Goal: Task Accomplishment & Management: Manage account settings

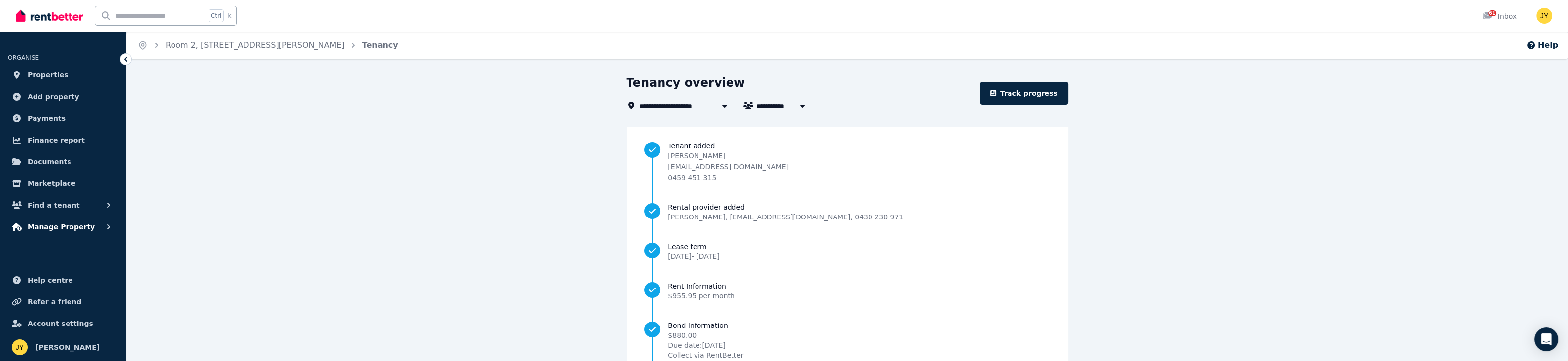
click at [93, 226] on button "Manage Property" at bounding box center [63, 226] width 110 height 19
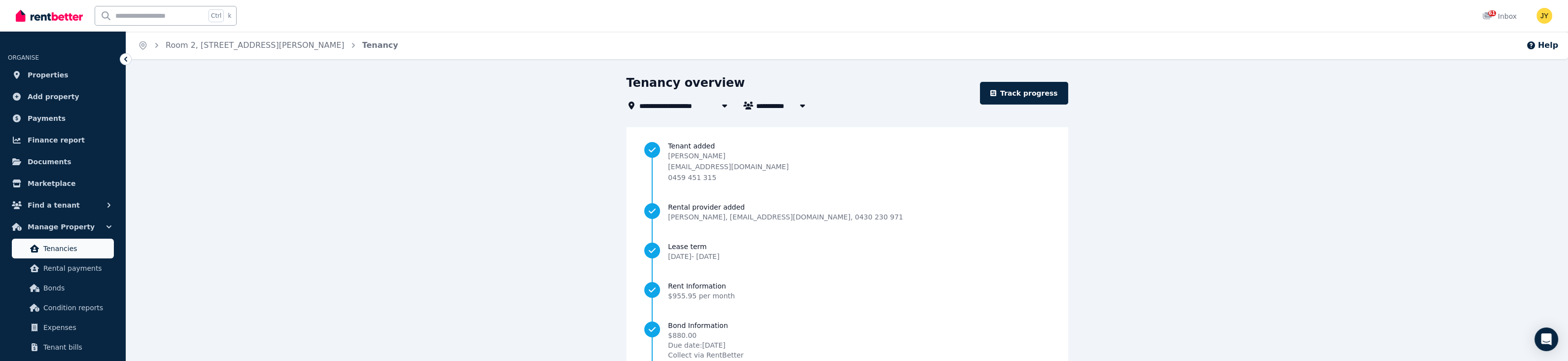
click at [69, 248] on span "Tenancies" at bounding box center [76, 248] width 66 height 12
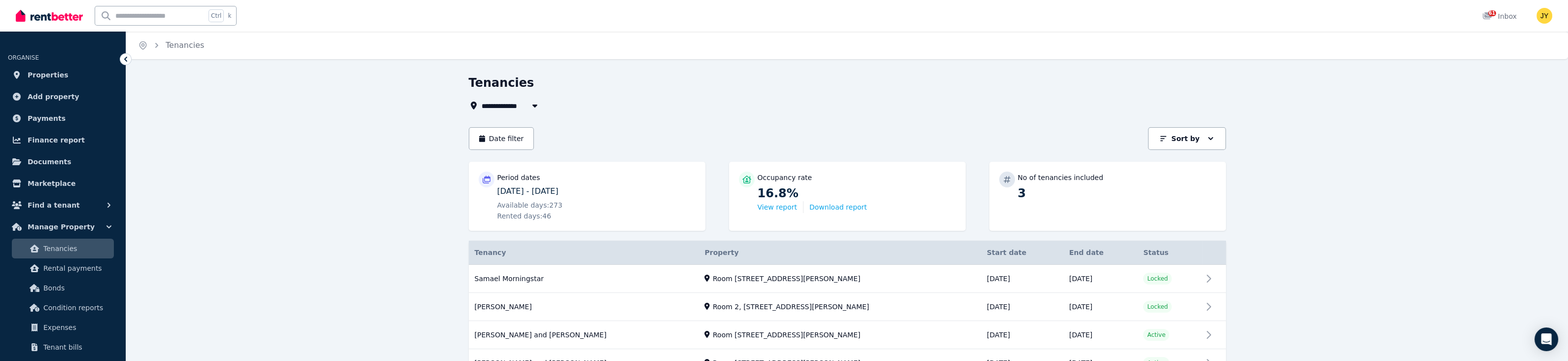
scroll to position [79, 0]
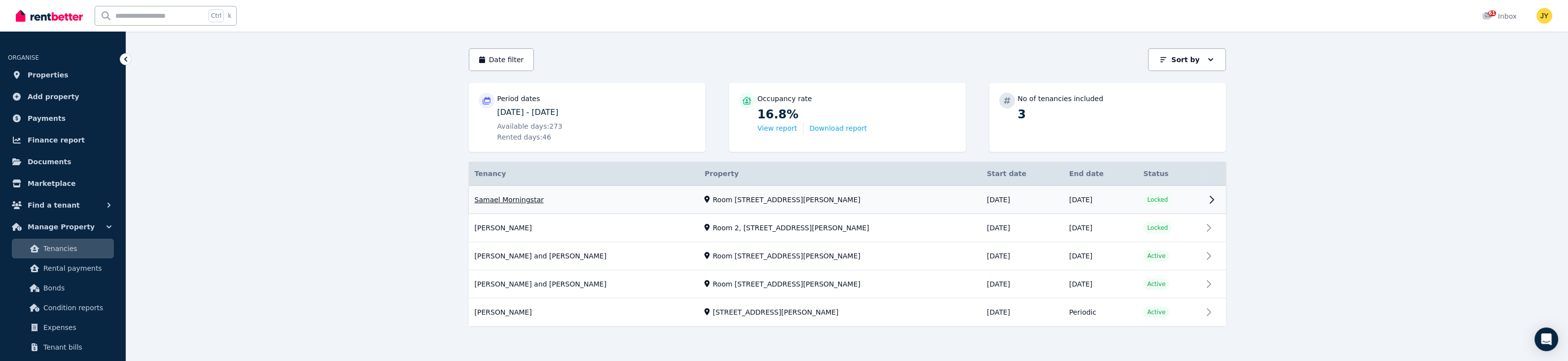
click at [1213, 200] on link "View property details" at bounding box center [847, 200] width 757 height 28
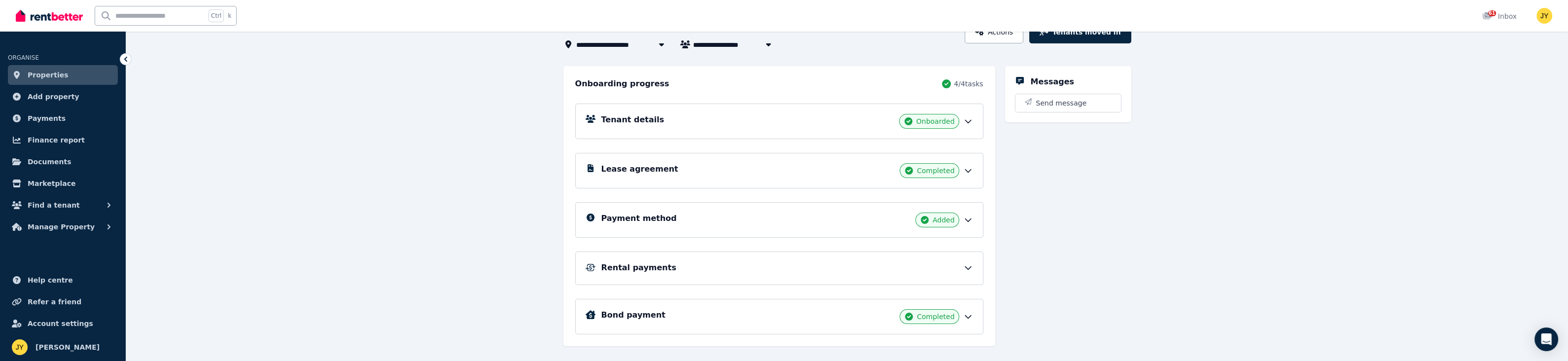
scroll to position [94, 0]
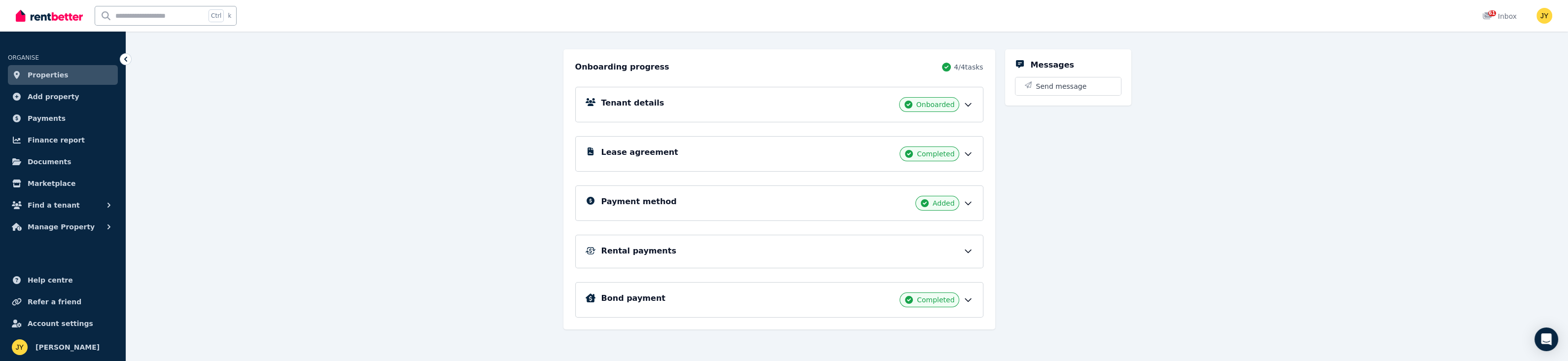
click at [961, 250] on div "Rental payments" at bounding box center [787, 250] width 372 height 12
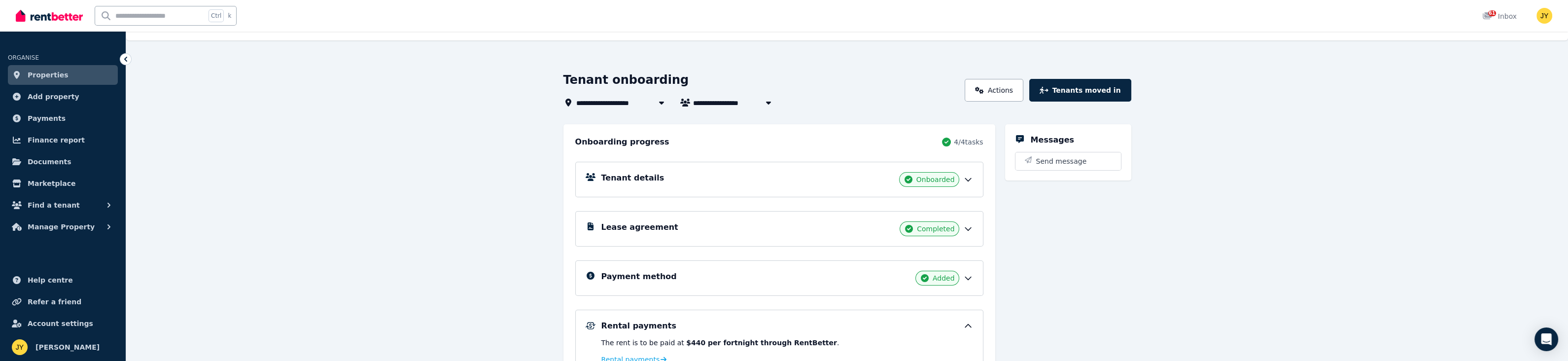
scroll to position [0, 0]
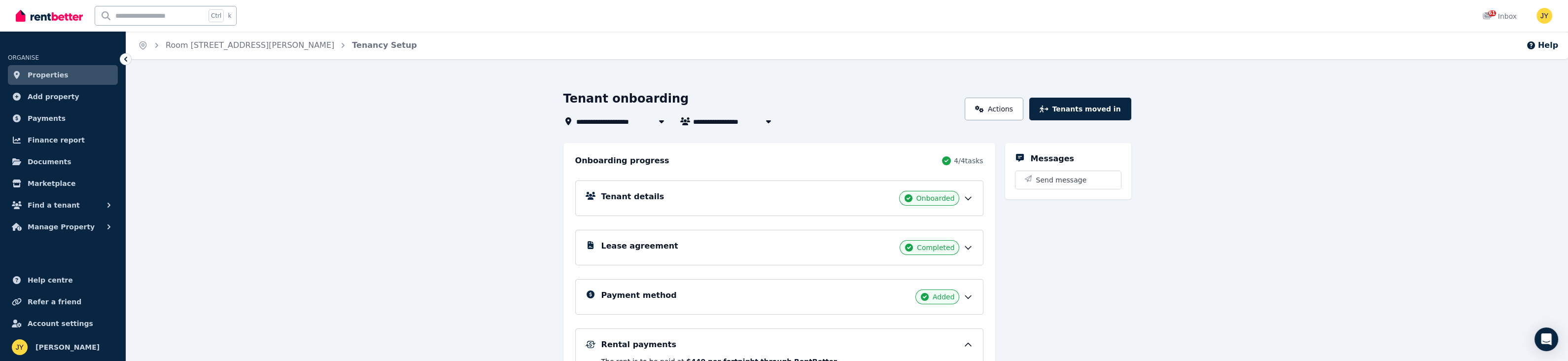
click at [798, 123] on div "**********" at bounding box center [761, 121] width 396 height 12
click at [774, 125] on button "button" at bounding box center [768, 121] width 18 height 12
type input "**********"
click at [838, 115] on div "**********" at bounding box center [761, 121] width 396 height 12
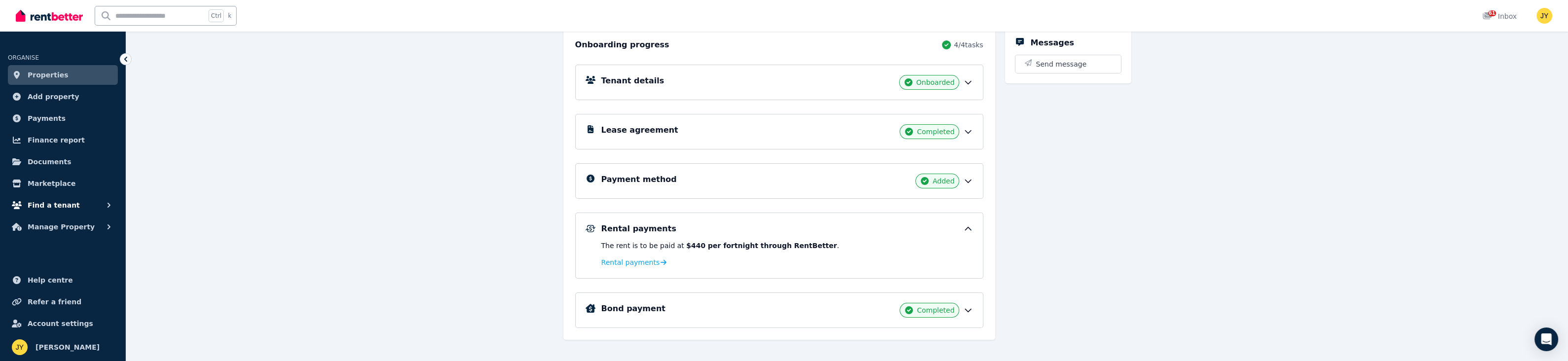
scroll to position [127, 0]
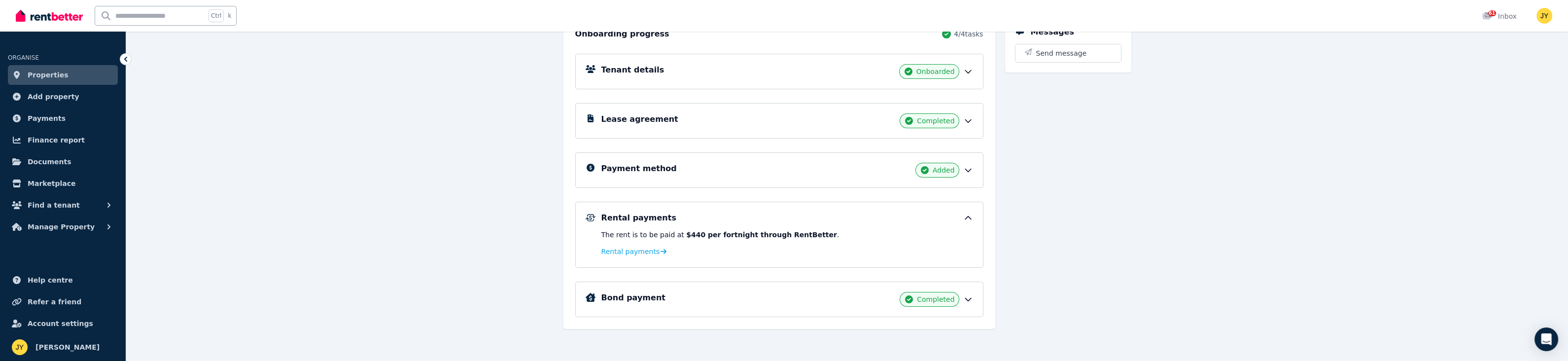
click at [126, 58] on icon at bounding box center [125, 59] width 10 height 10
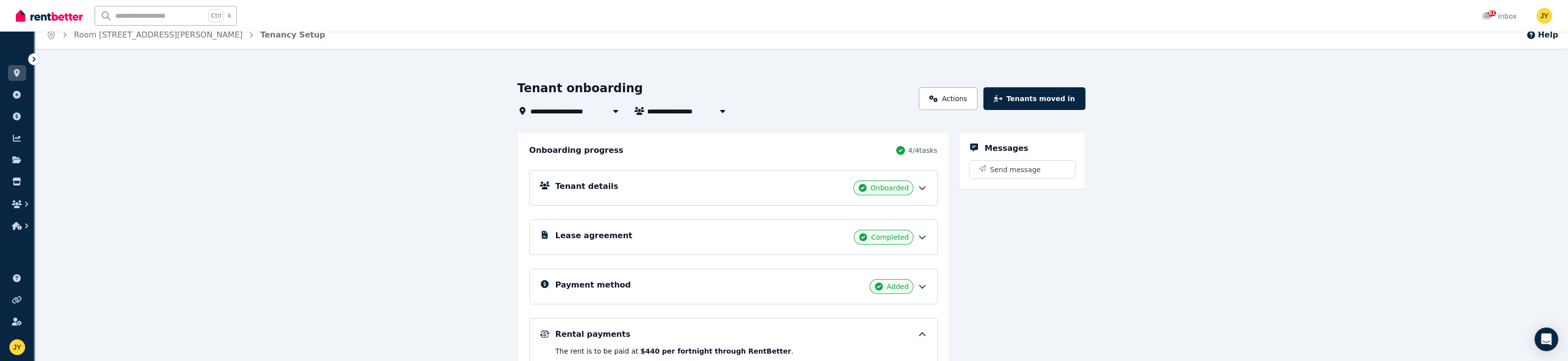
scroll to position [0, 0]
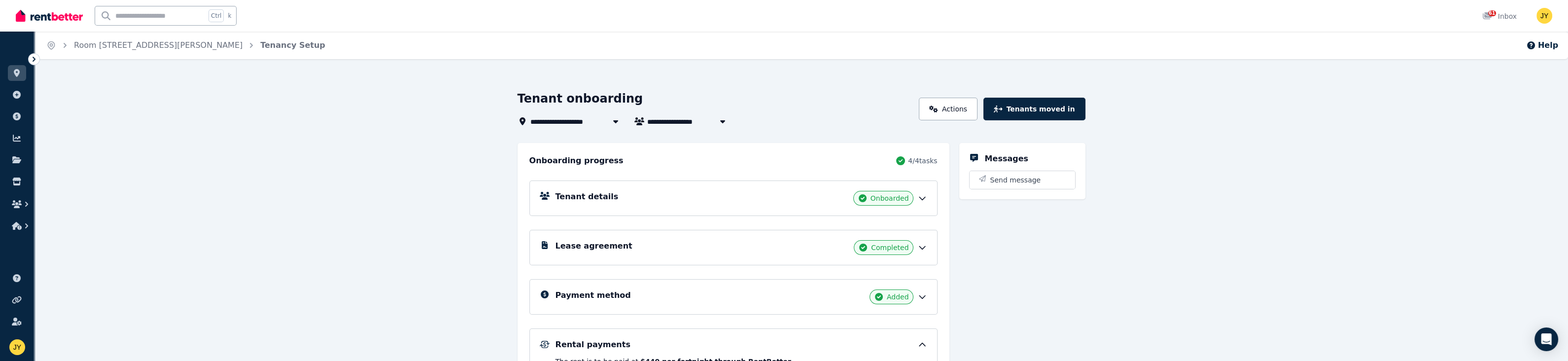
click at [30, 58] on icon at bounding box center [34, 59] width 10 height 10
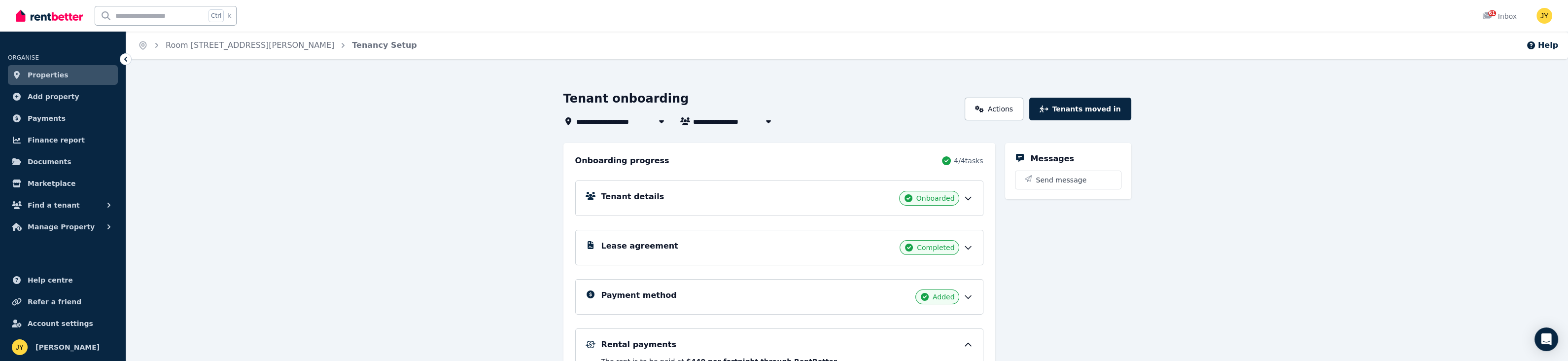
click at [42, 72] on span "Properties" at bounding box center [47, 74] width 41 height 12
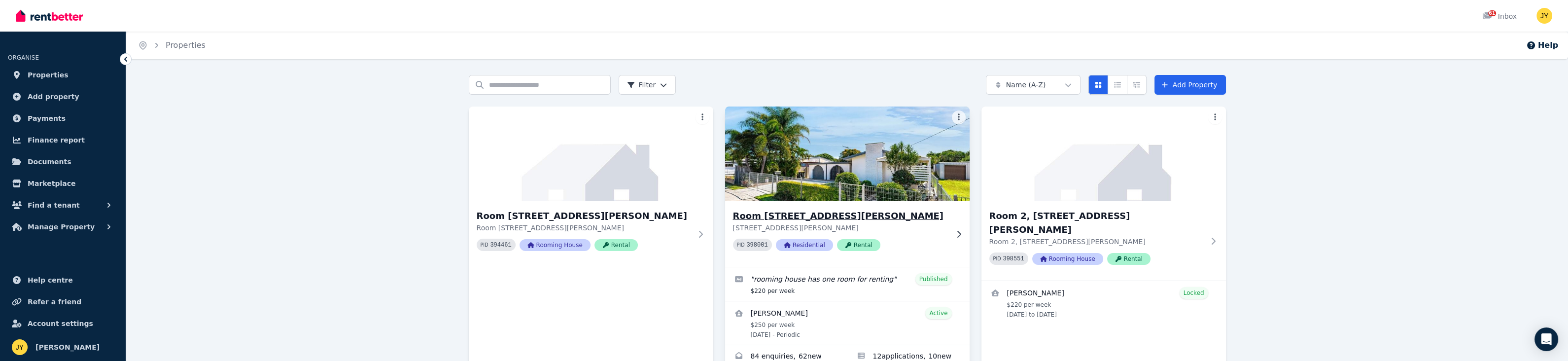
click at [831, 166] on img at bounding box center [847, 154] width 257 height 100
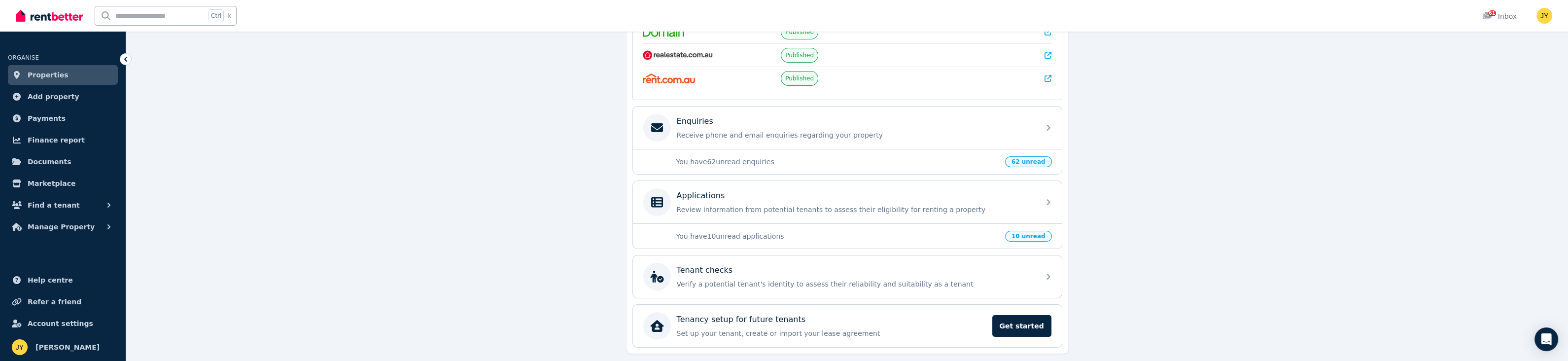
scroll to position [273, 0]
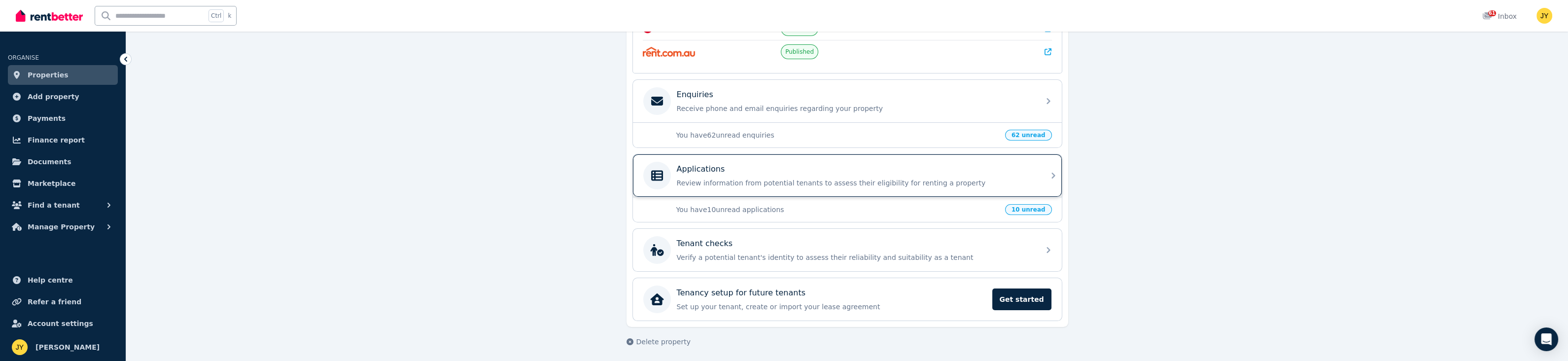
click at [1056, 170] on icon at bounding box center [1053, 175] width 12 height 12
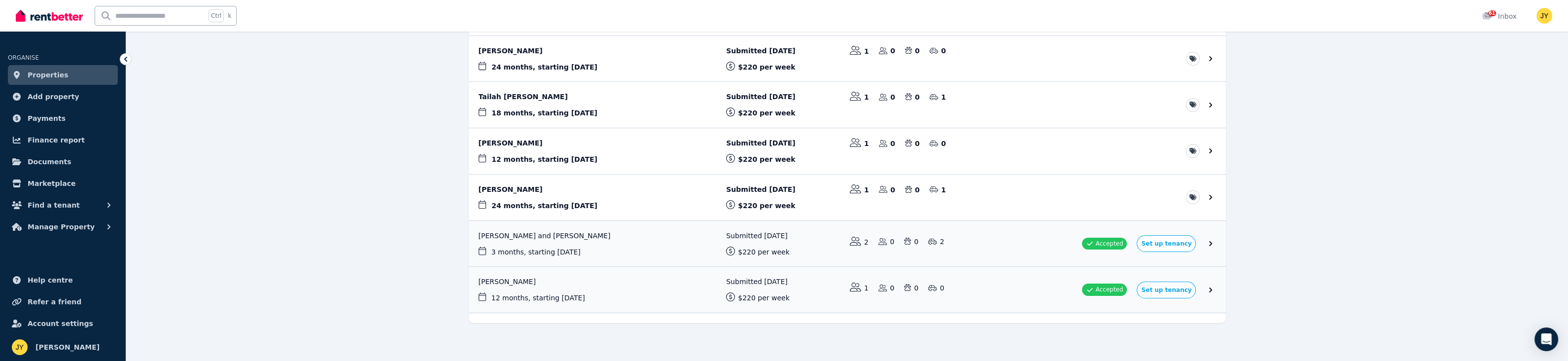
scroll to position [399, 0]
click at [106, 202] on icon "button" at bounding box center [109, 205] width 10 height 10
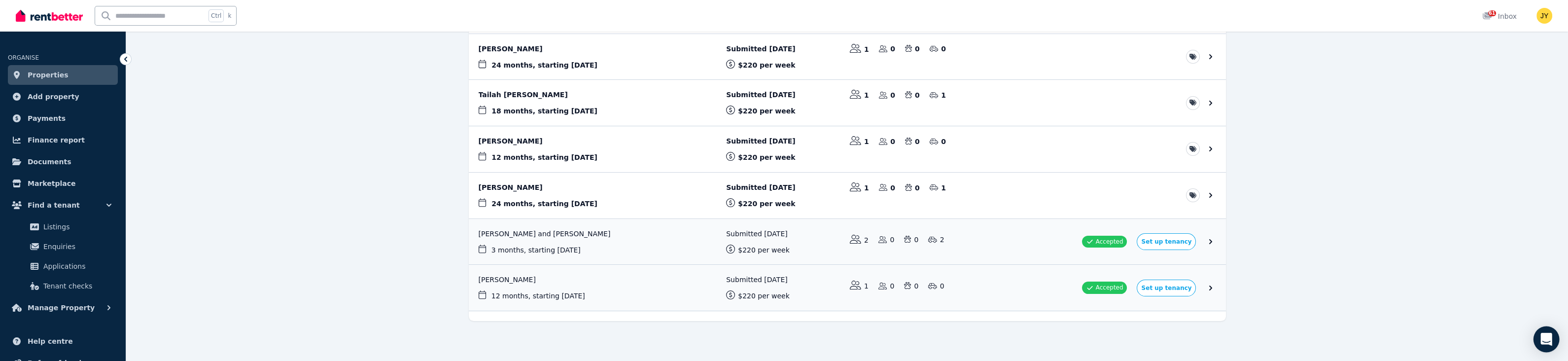
click at [1545, 336] on icon "Open Intercom Messenger" at bounding box center [1546, 339] width 12 height 13
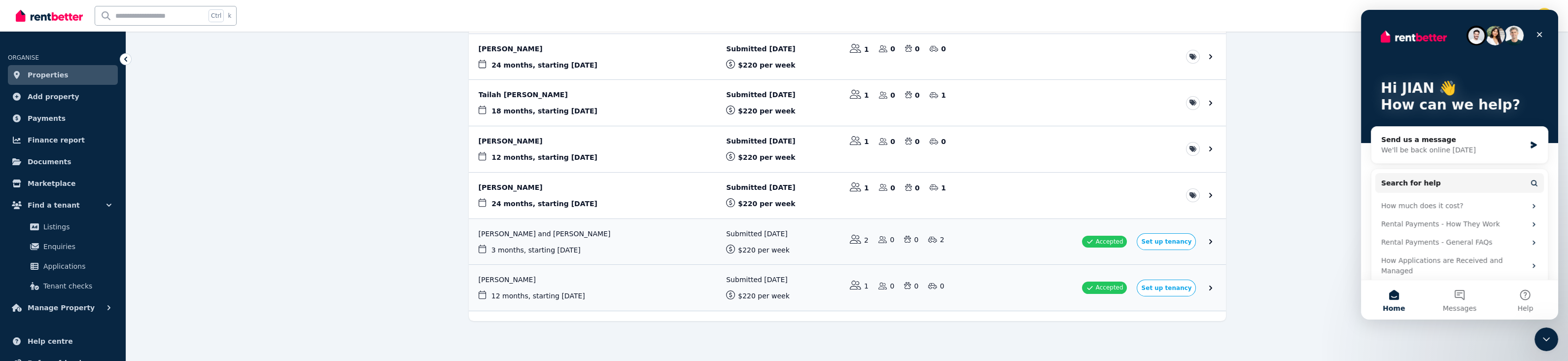
scroll to position [0, 0]
click at [1430, 149] on div "We'll be back online [DATE]" at bounding box center [1453, 150] width 144 height 10
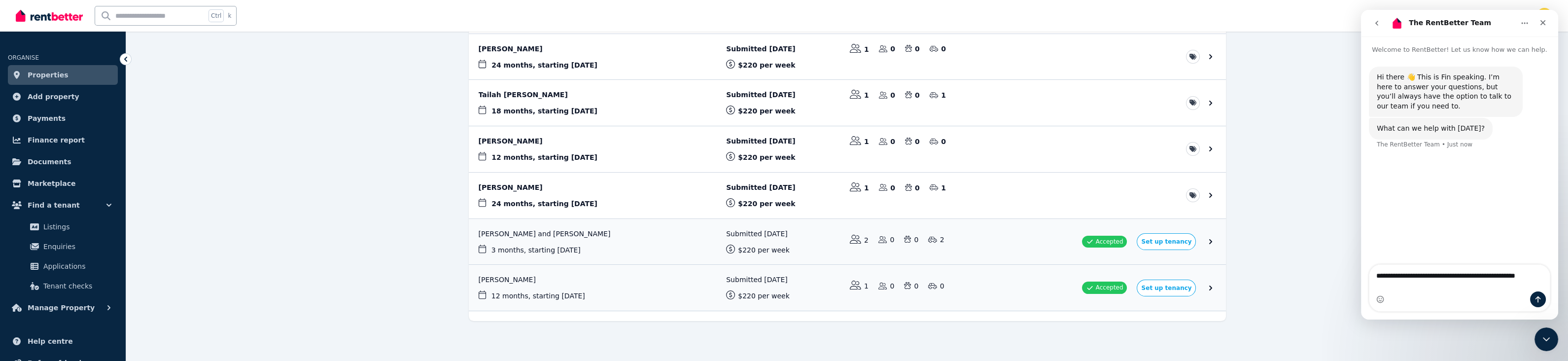
click at [43, 75] on span "Properties" at bounding box center [47, 74] width 41 height 12
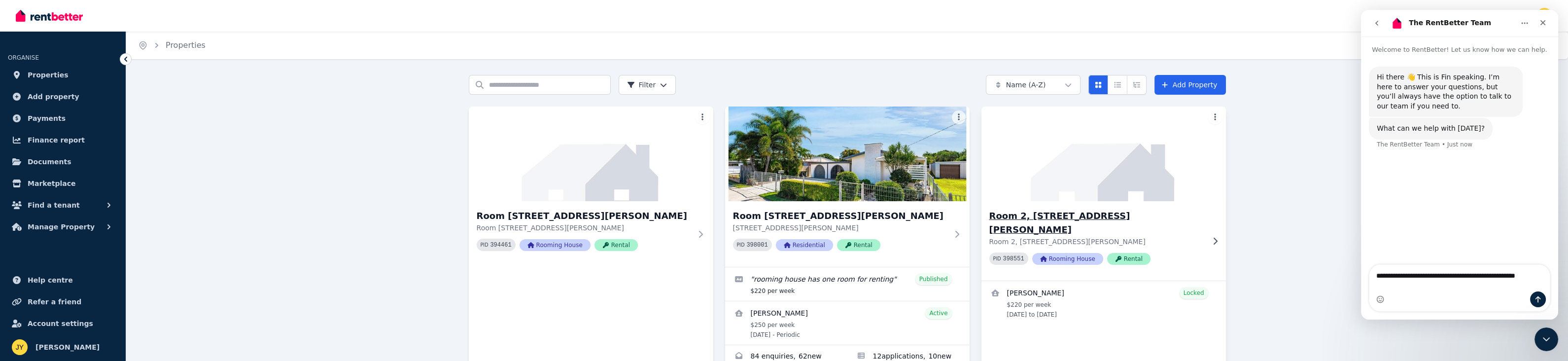
click at [1031, 188] on img at bounding box center [1104, 154] width 257 height 100
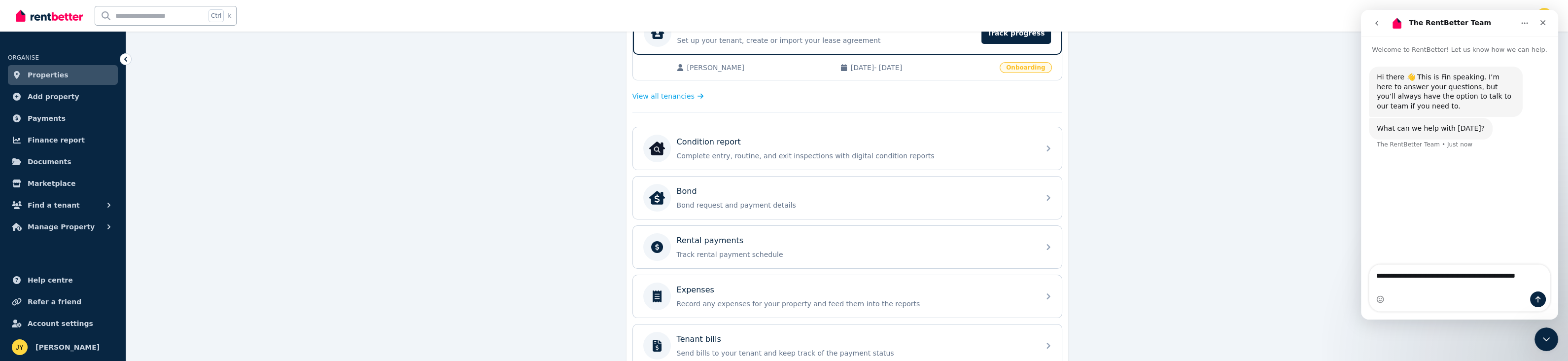
scroll to position [287, 0]
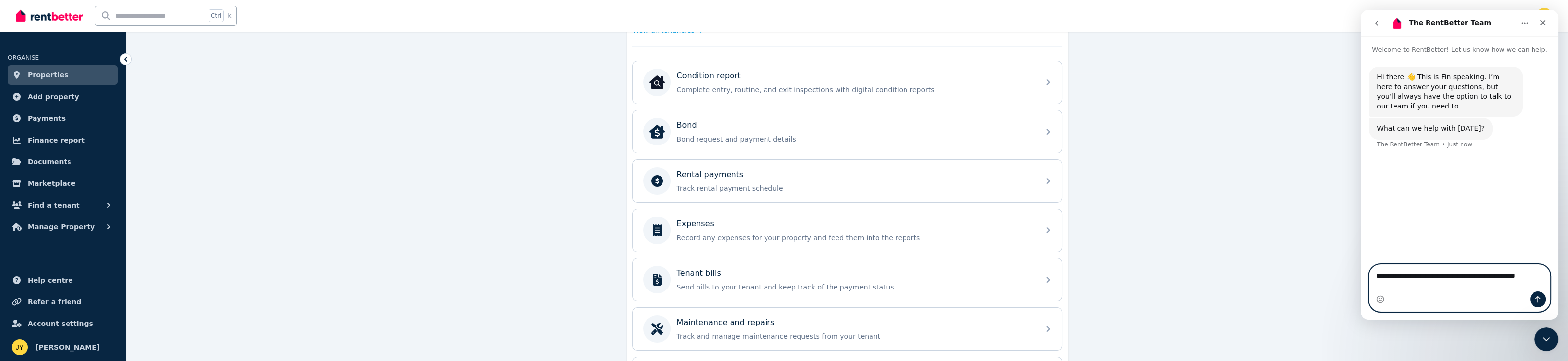
click at [1418, 289] on textarea "**********" at bounding box center [1460, 278] width 180 height 27
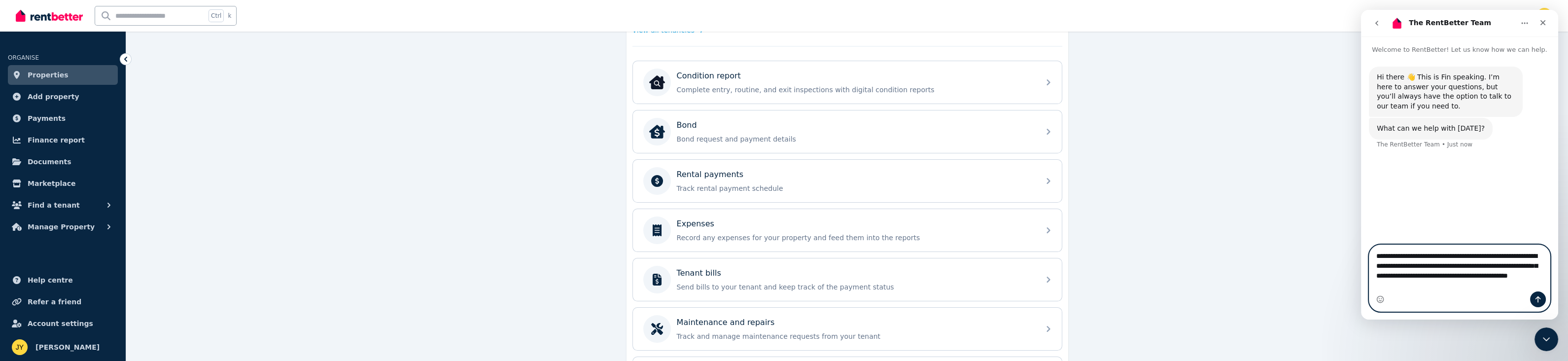
type textarea "**********"
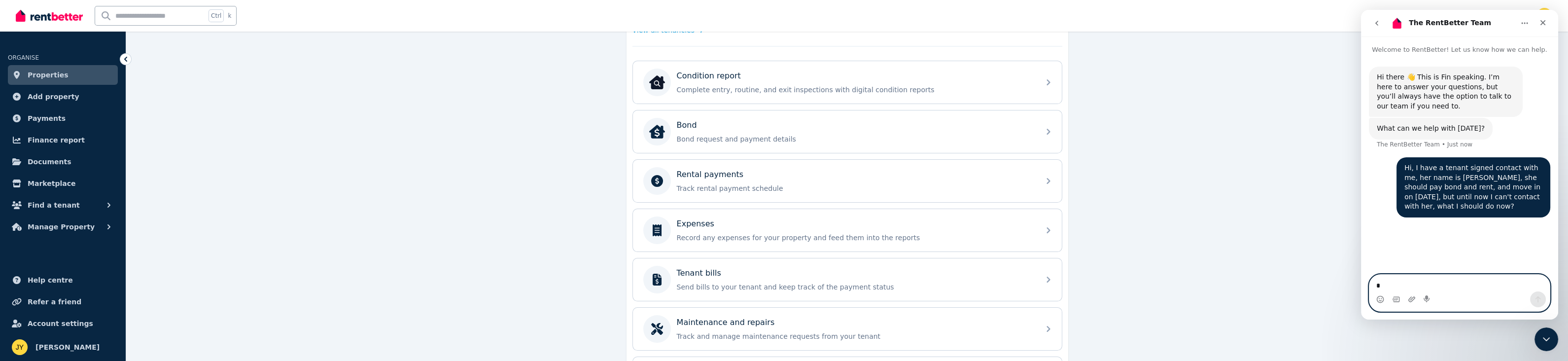
type textarea "*"
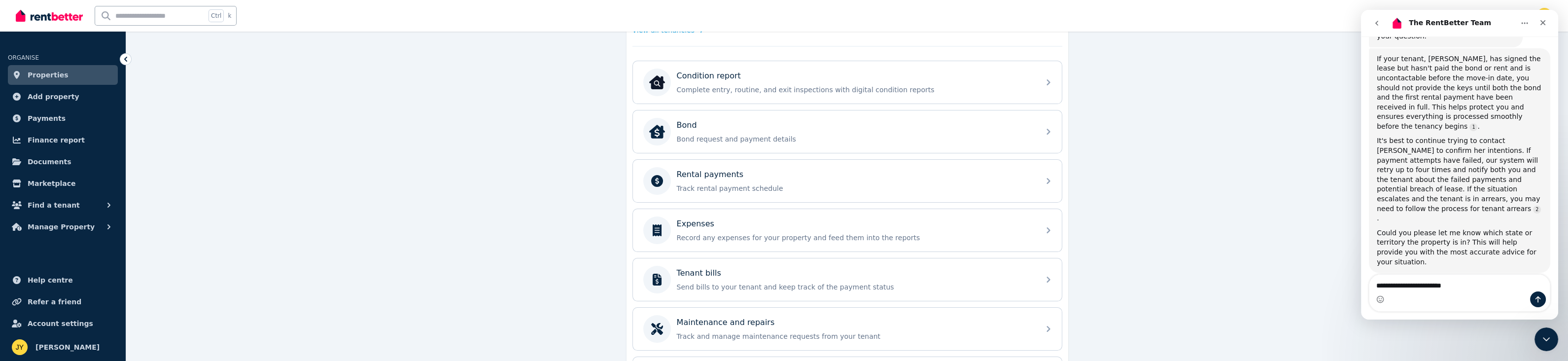
scroll to position [1, 0]
type textarea "*"
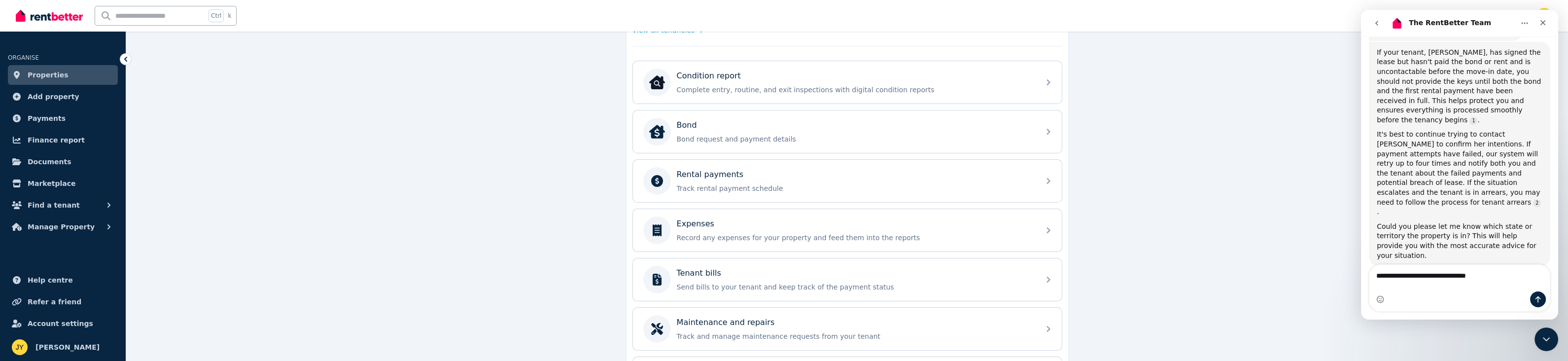
type textarea "**********"
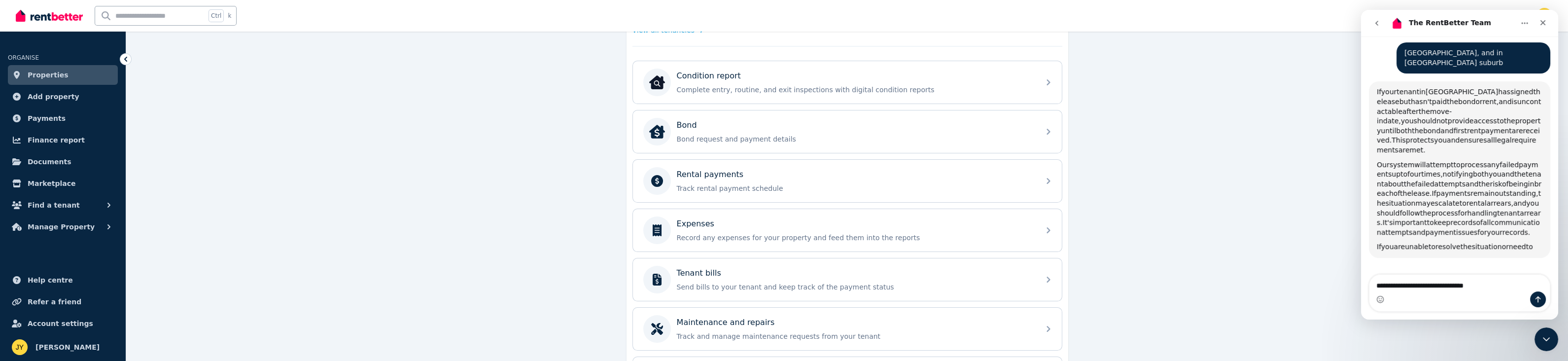
type textarea "**********"
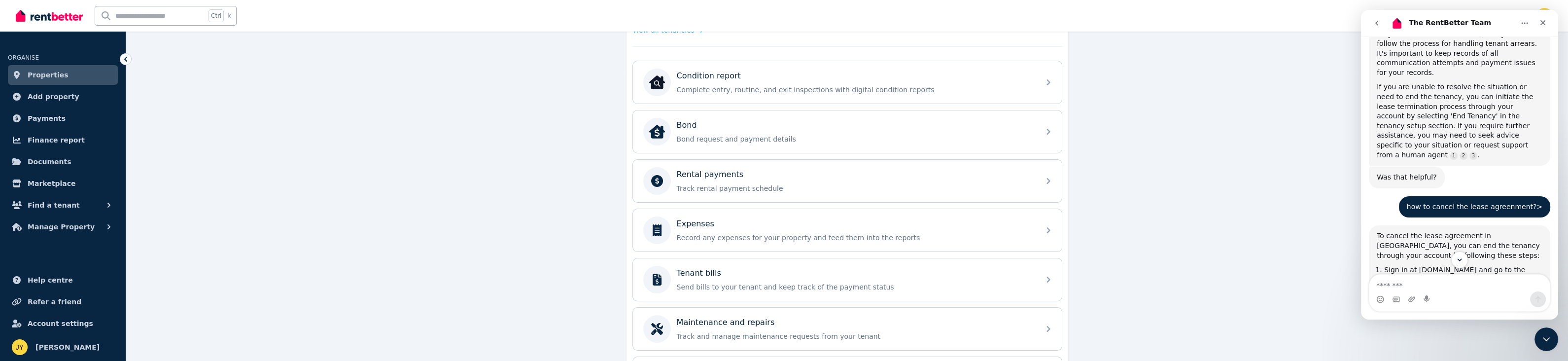
scroll to position [768, 0]
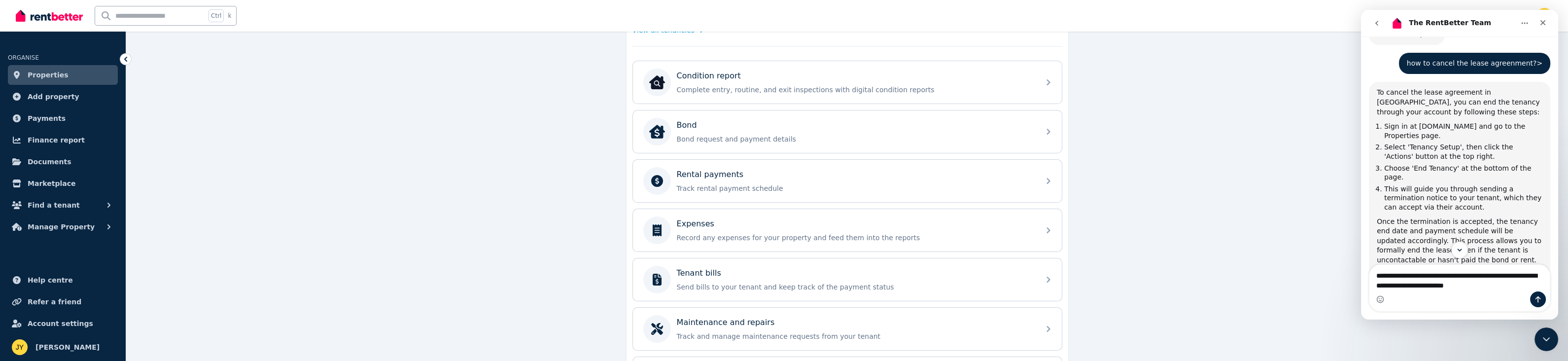
type textarea "**********"
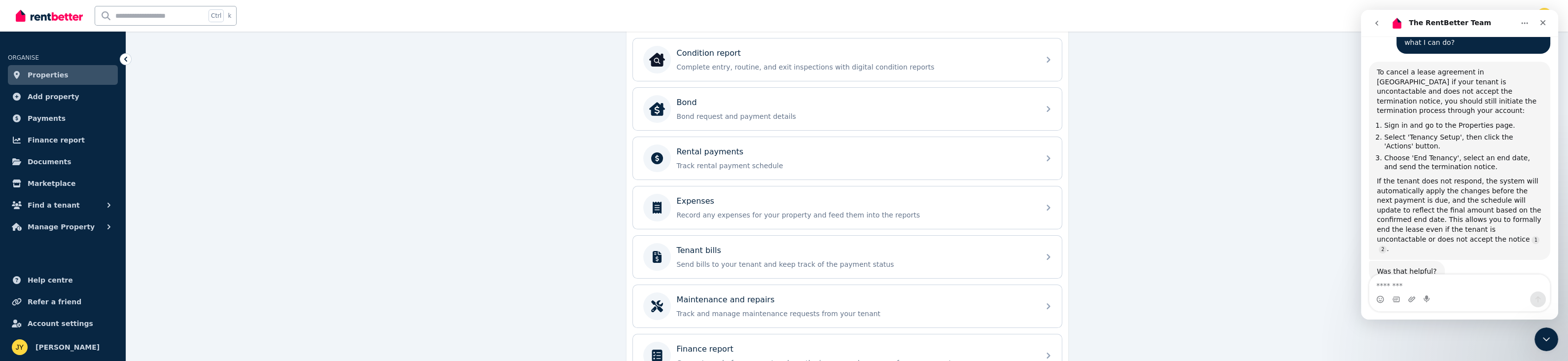
scroll to position [366, 0]
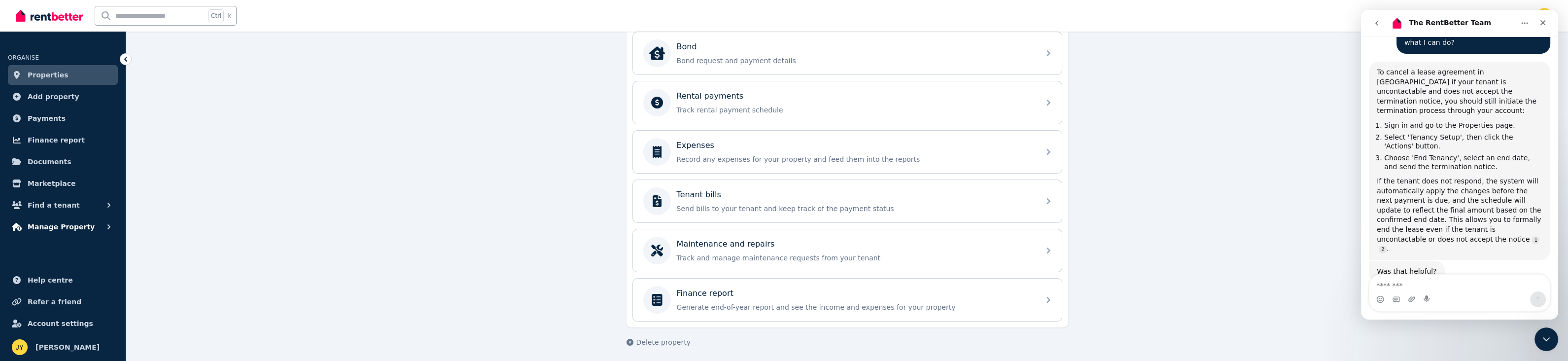
click at [108, 225] on icon "button" at bounding box center [109, 226] width 3 height 5
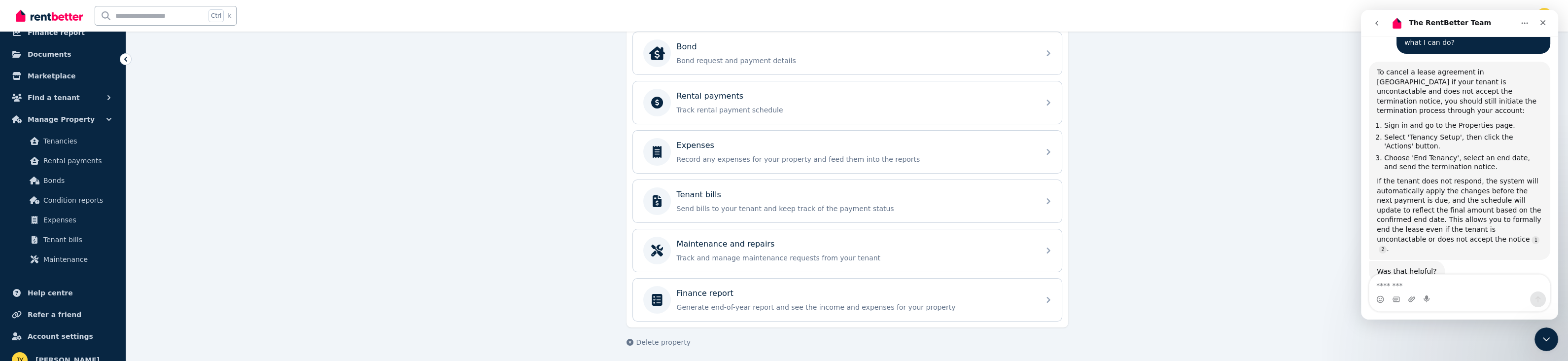
scroll to position [121, 0]
click at [66, 125] on span "Tenancies" at bounding box center [76, 128] width 66 height 12
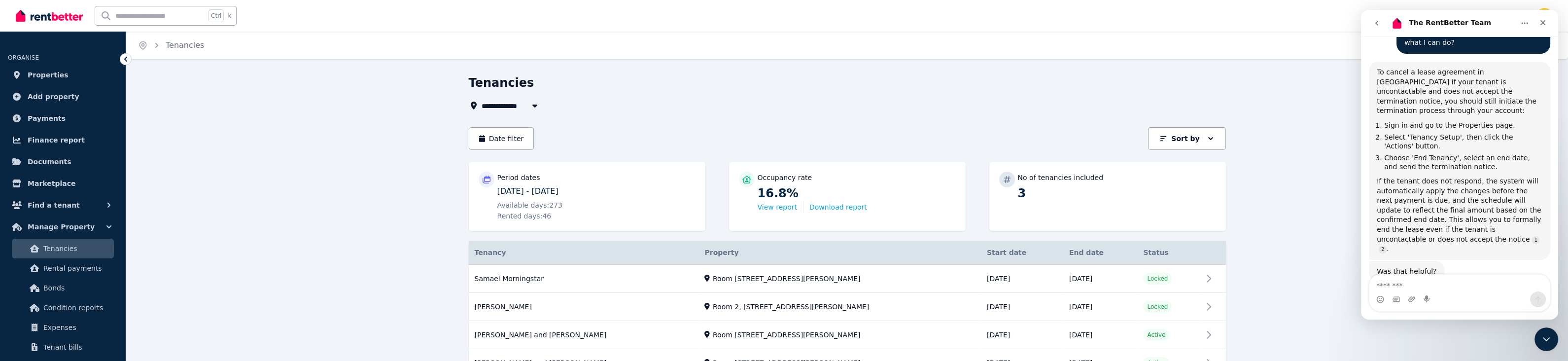
scroll to position [79, 0]
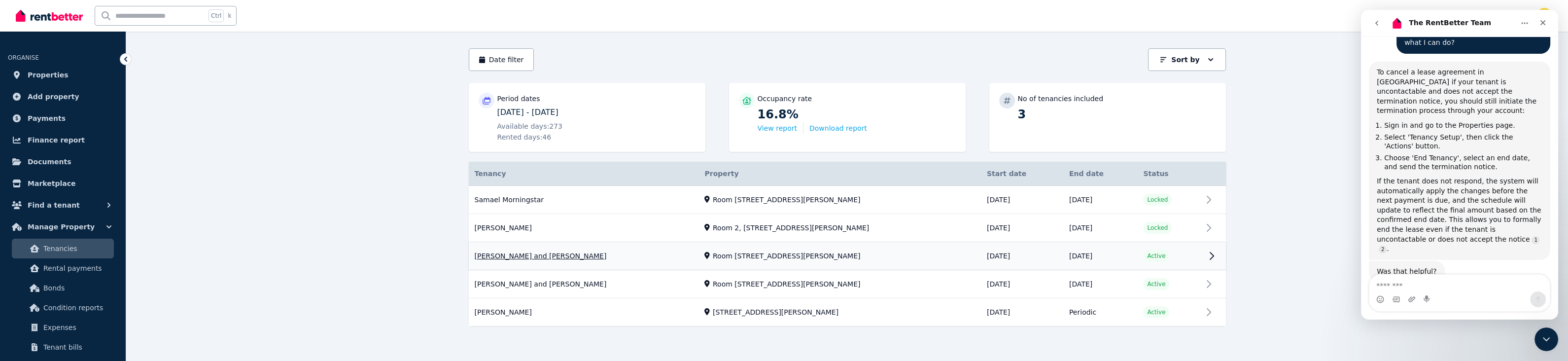
drag, startPoint x: 653, startPoint y: 212, endPoint x: 544, endPoint y: 260, distance: 119.1
drag, startPoint x: 544, startPoint y: 260, endPoint x: 435, endPoint y: 217, distance: 117.2
click at [435, 217] on div "**********" at bounding box center [847, 179] width 1442 height 365
click at [482, 225] on link "View property details" at bounding box center [847, 228] width 757 height 27
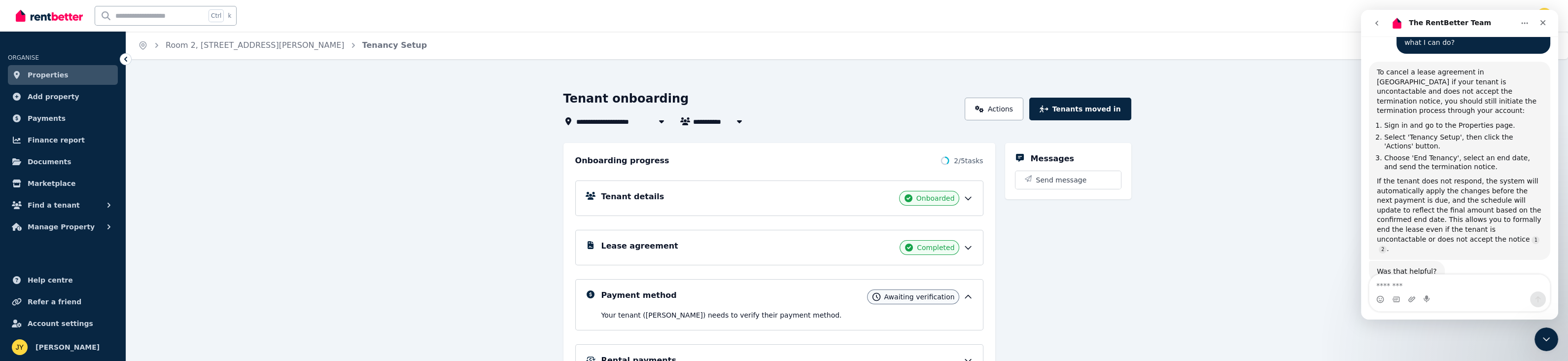
scroll to position [110, 0]
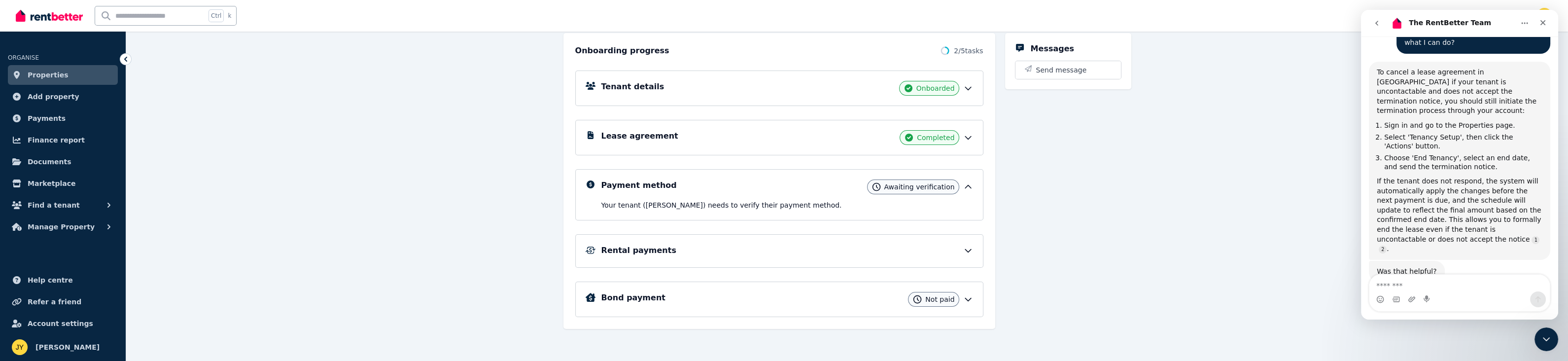
click at [965, 87] on icon at bounding box center [968, 88] width 6 height 3
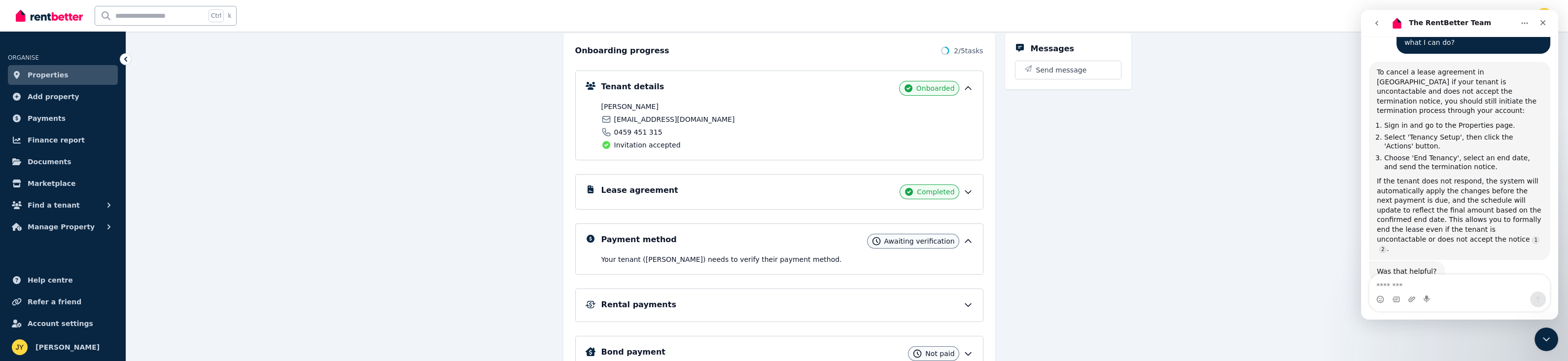
click at [674, 118] on span "[EMAIL_ADDRESS][DOMAIN_NAME]" at bounding box center [674, 119] width 121 height 10
drag, startPoint x: 698, startPoint y: 118, endPoint x: 612, endPoint y: 118, distance: 86.0
click at [612, 118] on div "[EMAIL_ADDRESS][DOMAIN_NAME]" at bounding box center [693, 119] width 183 height 10
click at [972, 191] on icon at bounding box center [968, 192] width 10 height 10
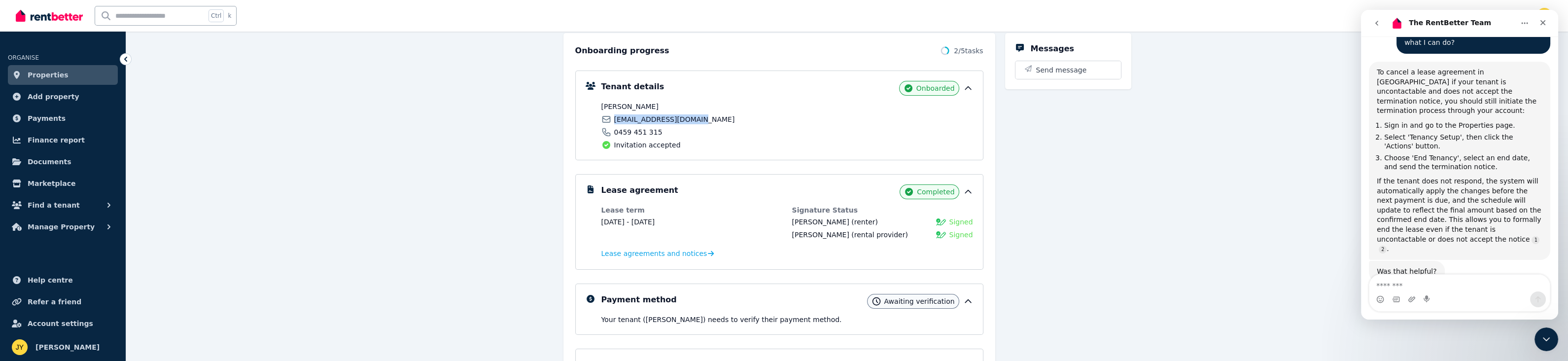
drag, startPoint x: 698, startPoint y: 120, endPoint x: 613, endPoint y: 121, distance: 85.0
click at [613, 121] on div "[EMAIL_ADDRESS][DOMAIN_NAME]" at bounding box center [693, 119] width 183 height 10
copy span "[EMAIL_ADDRESS][DOMAIN_NAME]"
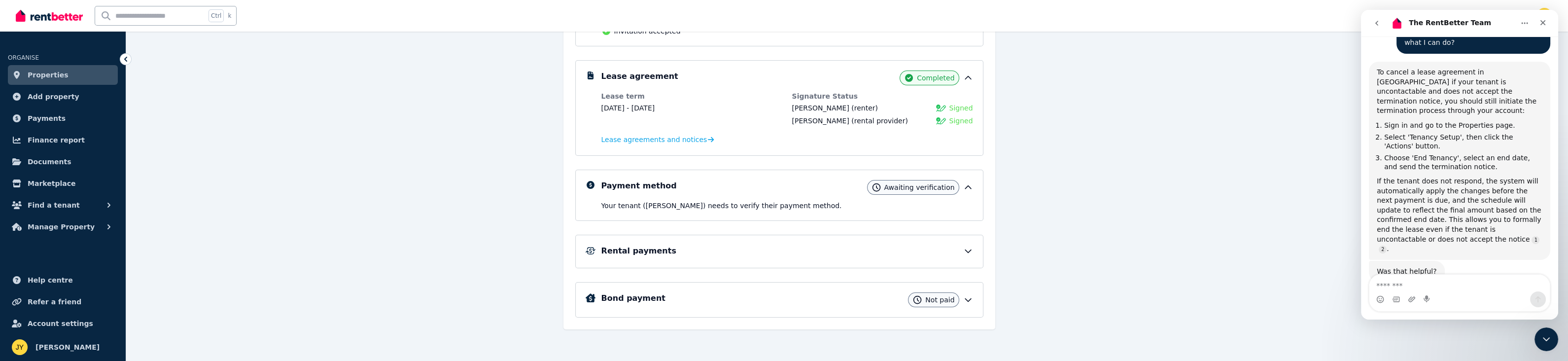
click at [967, 297] on icon at bounding box center [968, 300] width 10 height 10
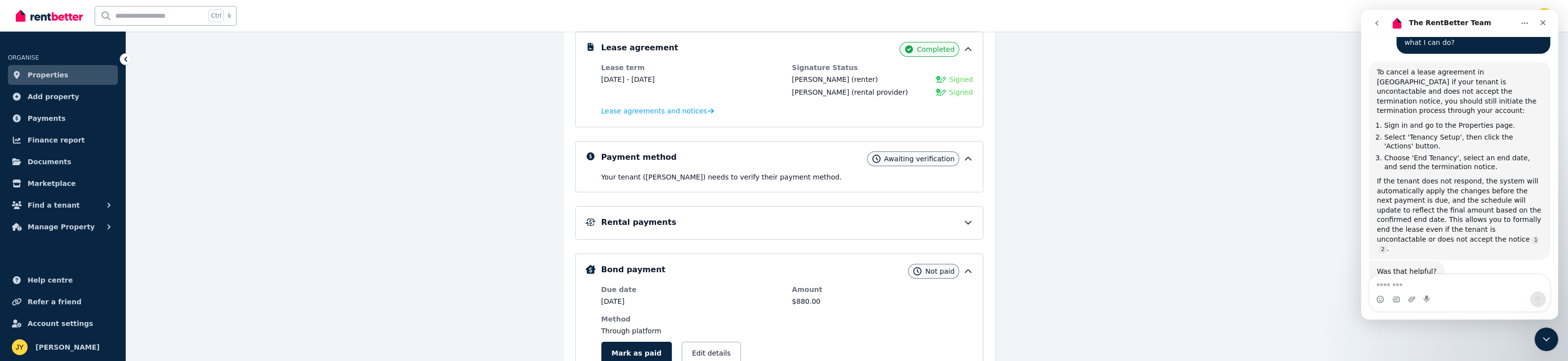
scroll to position [108, 0]
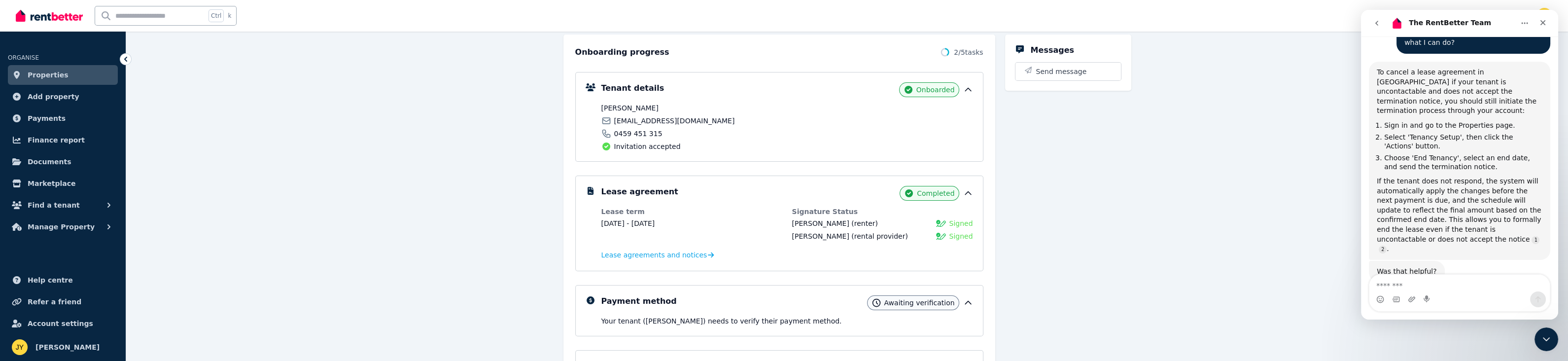
click at [970, 223] on span "Signed" at bounding box center [961, 223] width 24 height 10
